Goal: Task Accomplishment & Management: Complete application form

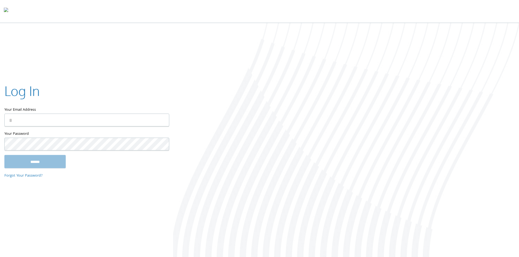
click at [476, 135] on div at bounding box center [346, 141] width 346 height 236
drag, startPoint x: 116, startPoint y: 111, endPoint x: 113, endPoint y: 113, distance: 3.6
click at [115, 112] on label "Your Email Address" at bounding box center [86, 98] width 164 height 32
click at [115, 114] on input "Your Email Address" at bounding box center [86, 120] width 165 height 13
click at [105, 119] on input "Your Email Address" at bounding box center [86, 120] width 165 height 13
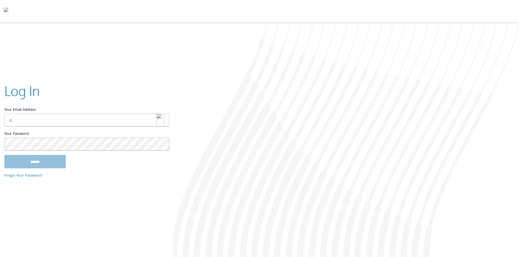
click at [161, 121] on img at bounding box center [160, 120] width 8 height 13
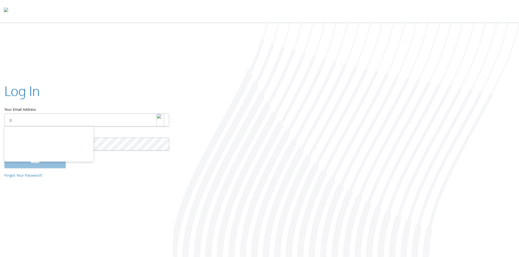
type input "**********"
